Goal: Task Accomplishment & Management: Manage account settings

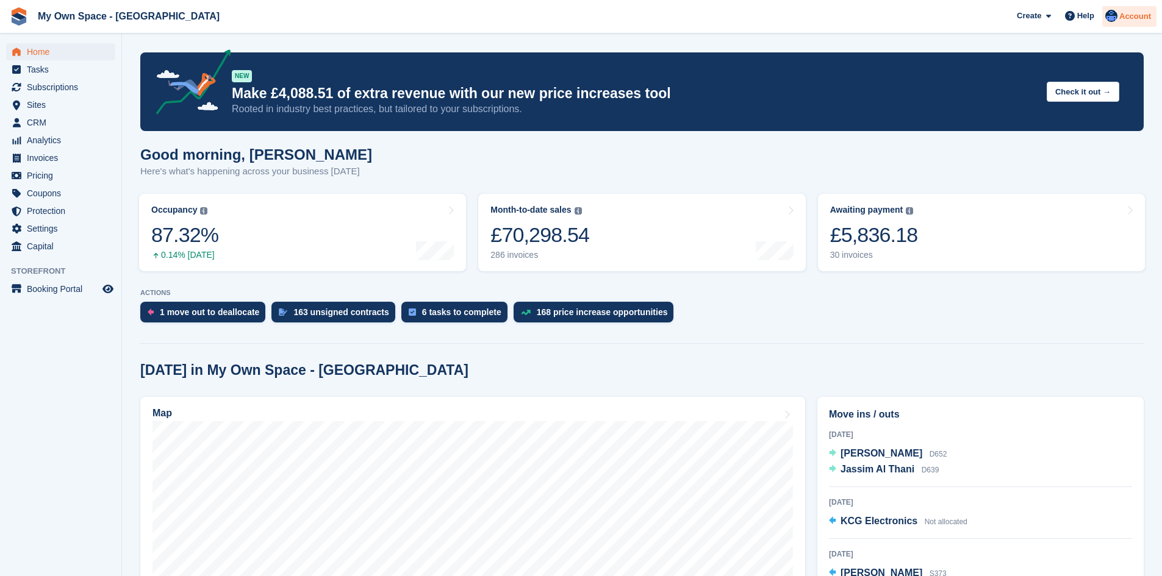
click at [1130, 20] on span "Account" at bounding box center [1135, 16] width 32 height 12
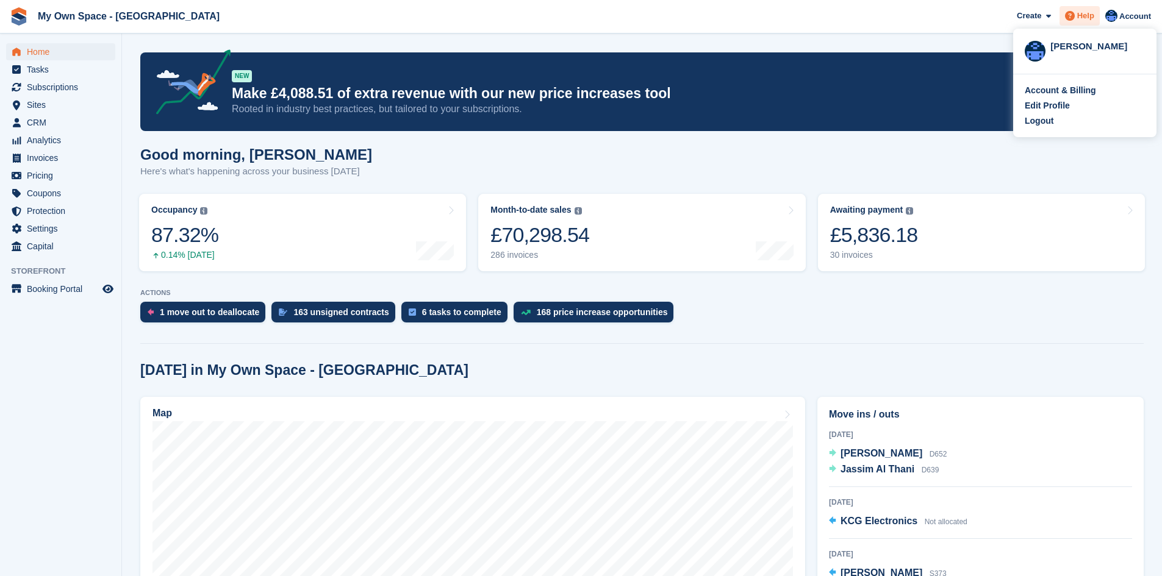
click at [1076, 22] on span at bounding box center [1069, 16] width 15 height 15
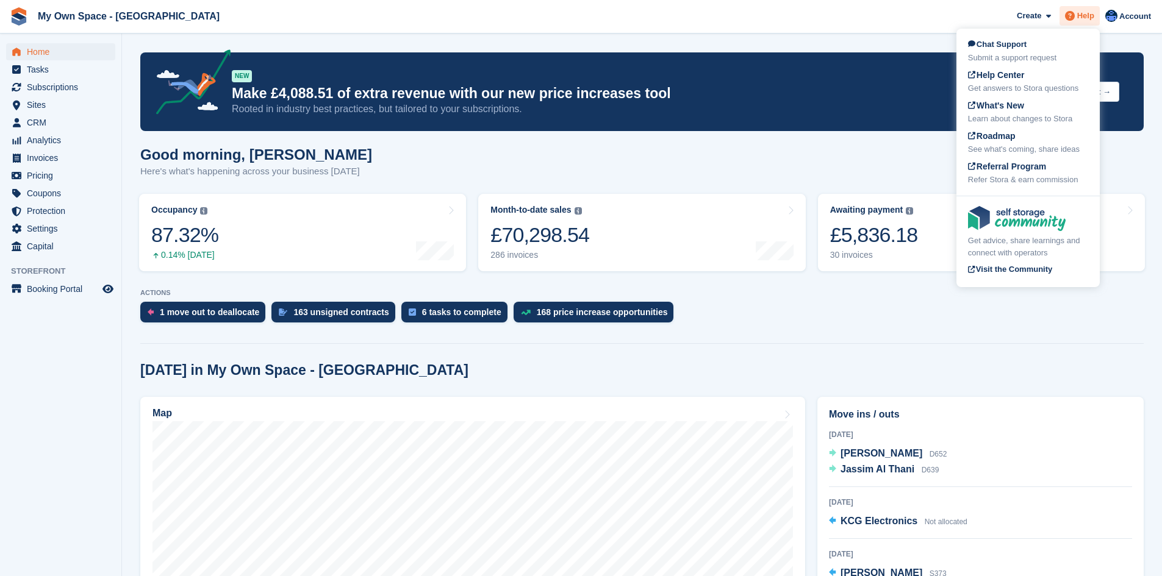
click at [1076, 22] on span at bounding box center [1069, 16] width 15 height 15
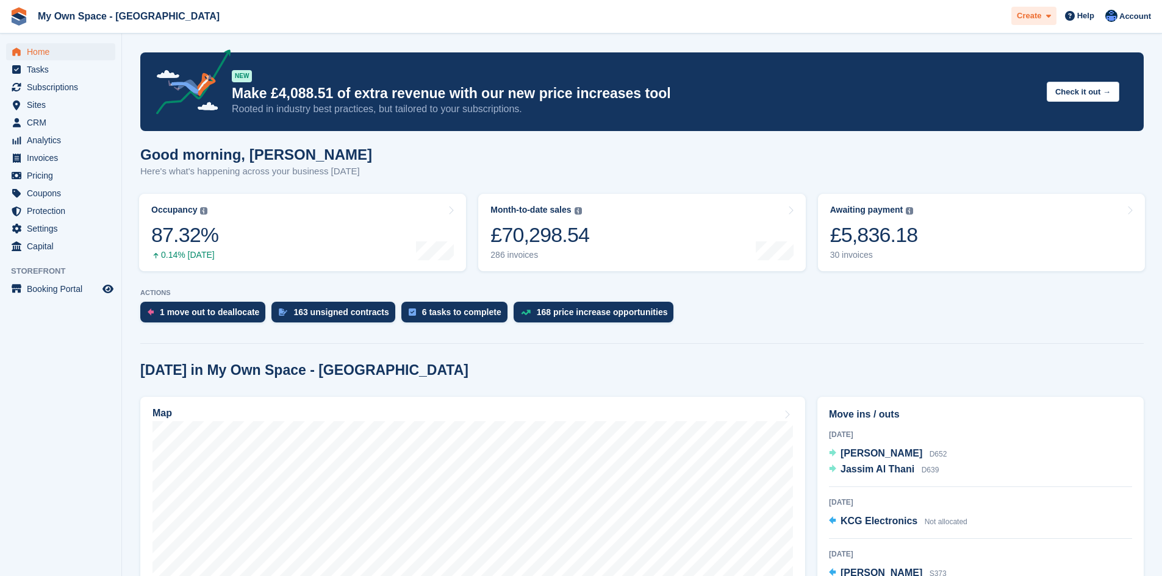
click at [1053, 24] on div "Create" at bounding box center [1033, 16] width 45 height 19
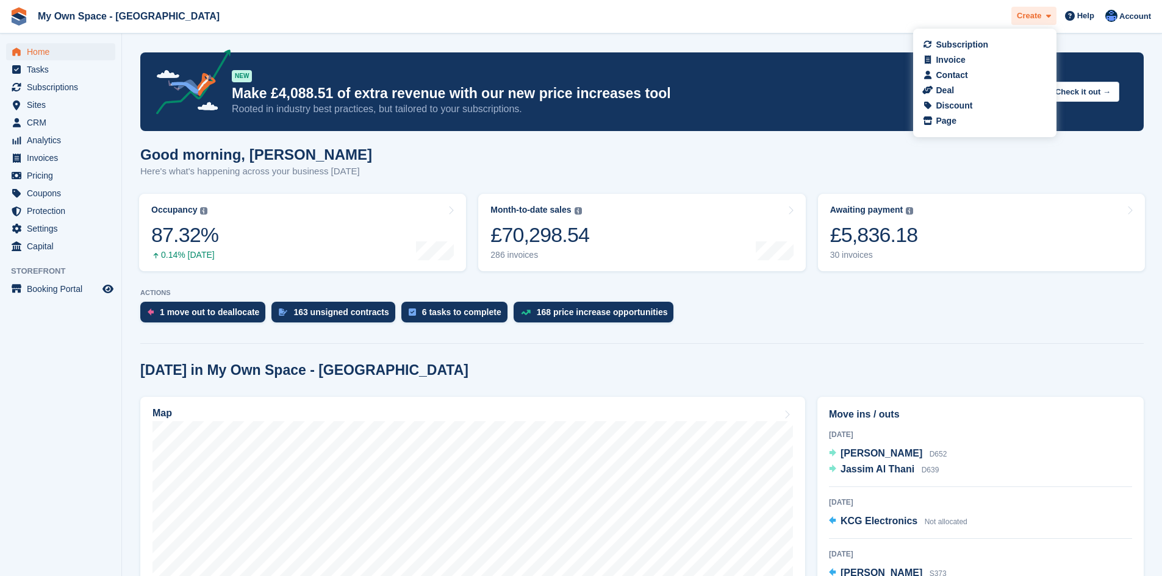
click at [1053, 24] on div "Create" at bounding box center [1033, 16] width 45 height 19
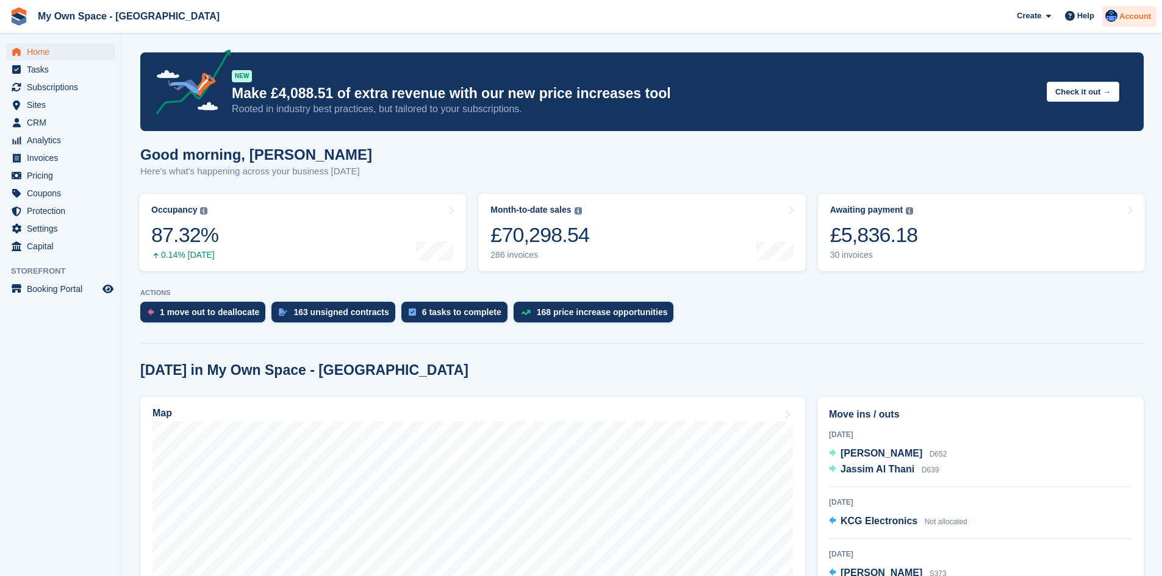
click at [1147, 15] on span "Account" at bounding box center [1135, 16] width 32 height 12
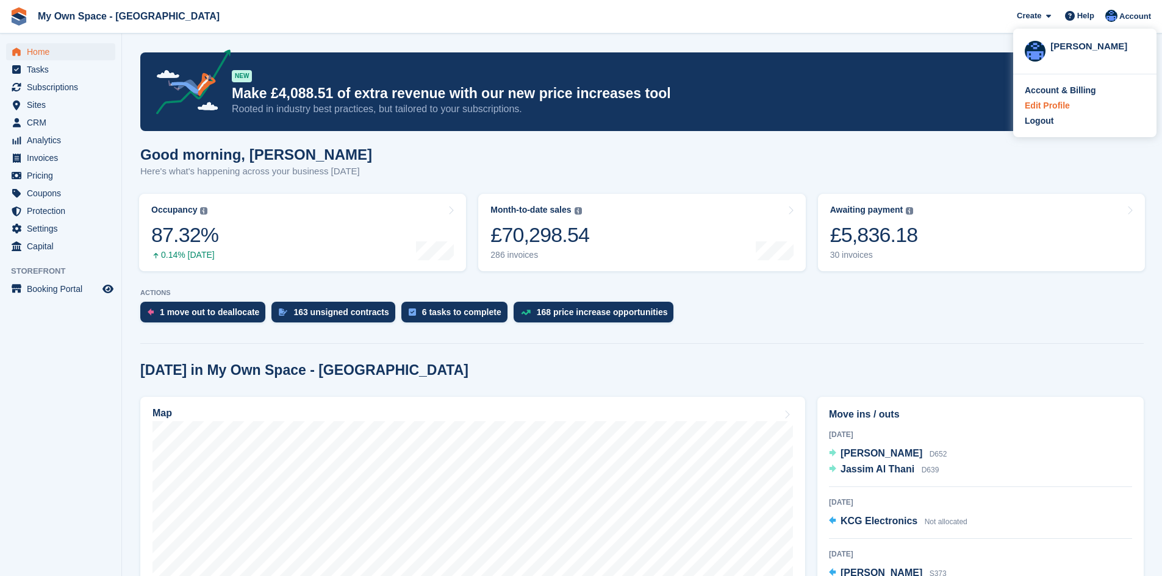
click at [1056, 105] on div "Edit Profile" at bounding box center [1046, 105] width 45 height 13
